Goal: Information Seeking & Learning: Learn about a topic

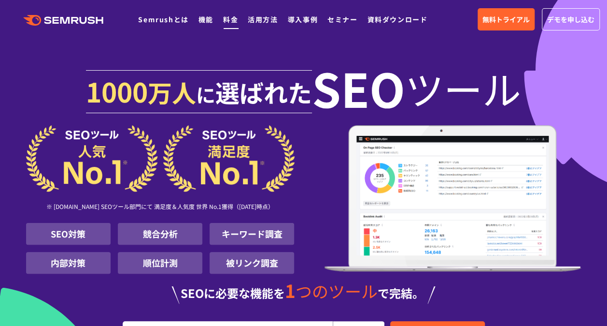
click at [231, 18] on link "料金" at bounding box center [230, 19] width 15 height 10
